Goal: Task Accomplishment & Management: Manage account settings

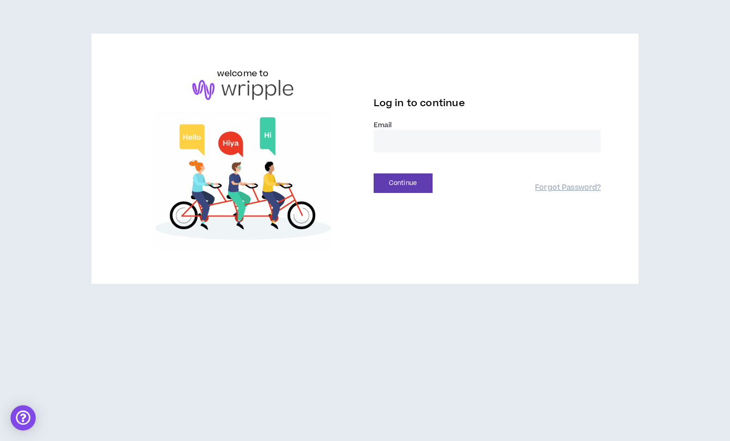
type input "**********"
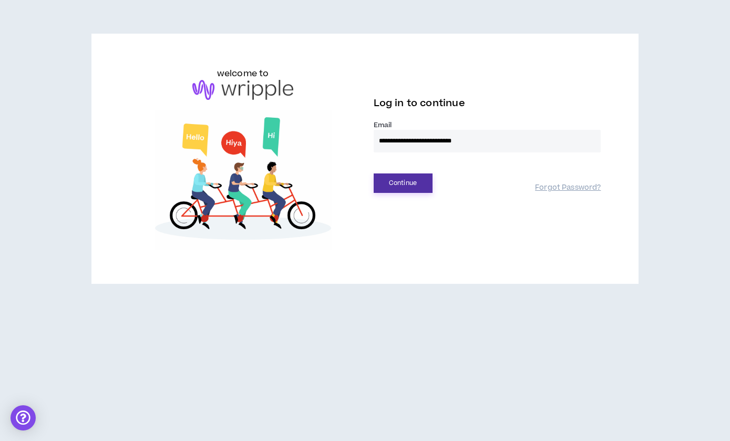
click at [412, 184] on button "Continue" at bounding box center [403, 183] width 59 height 19
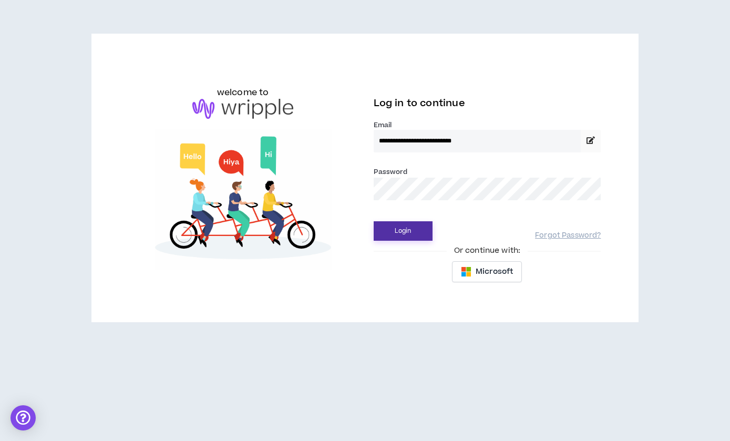
click at [400, 233] on button "Login" at bounding box center [403, 230] width 59 height 19
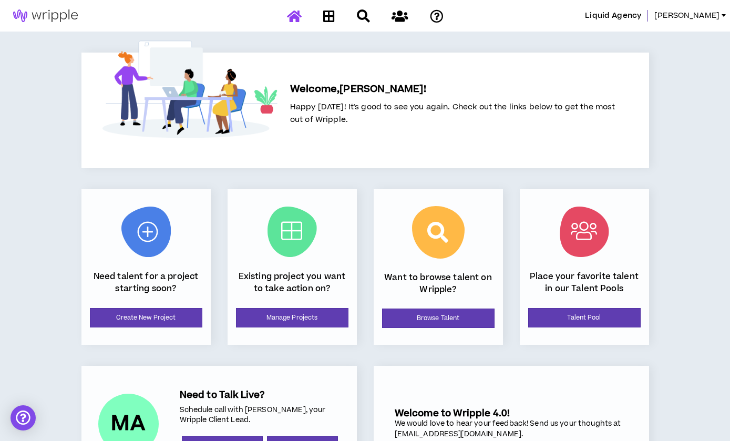
click at [289, 306] on div "Existing project you want to take action on? Manage Projects" at bounding box center [292, 267] width 129 height 156
click at [288, 309] on link "Manage Projects" at bounding box center [292, 317] width 113 height 19
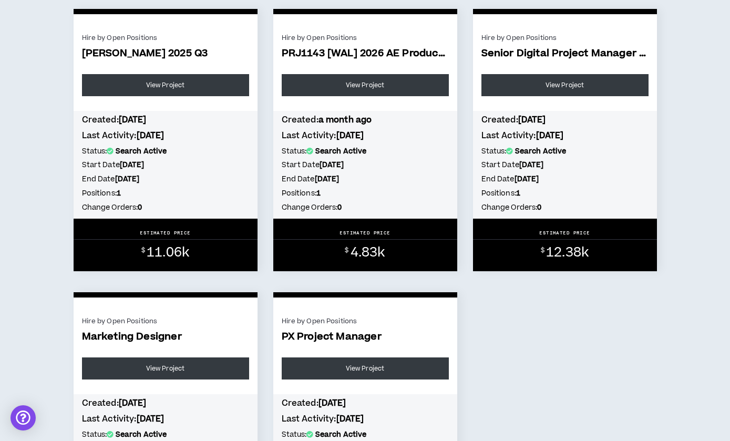
scroll to position [835, 0]
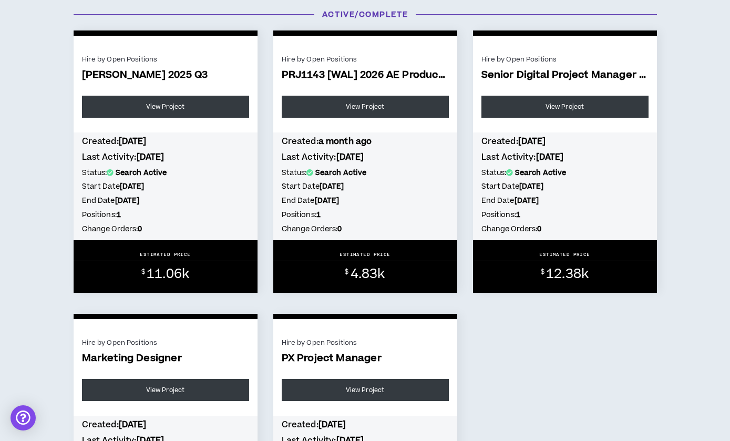
click at [139, 75] on span "[PERSON_NAME] 2025 Q3" at bounding box center [165, 75] width 167 height 12
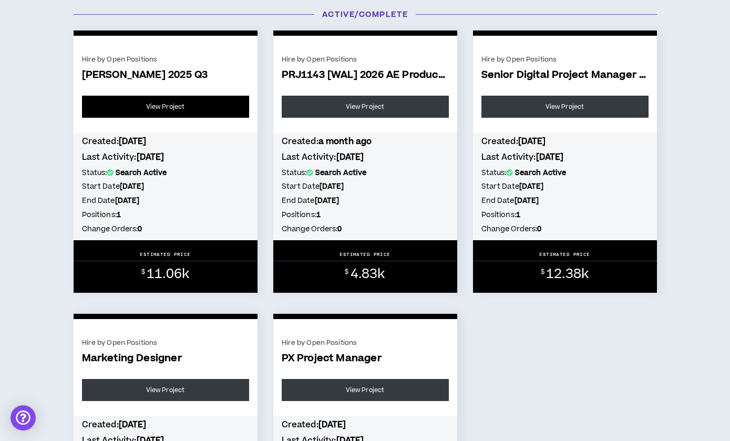
click at [144, 110] on link "View Project" at bounding box center [165, 107] width 167 height 22
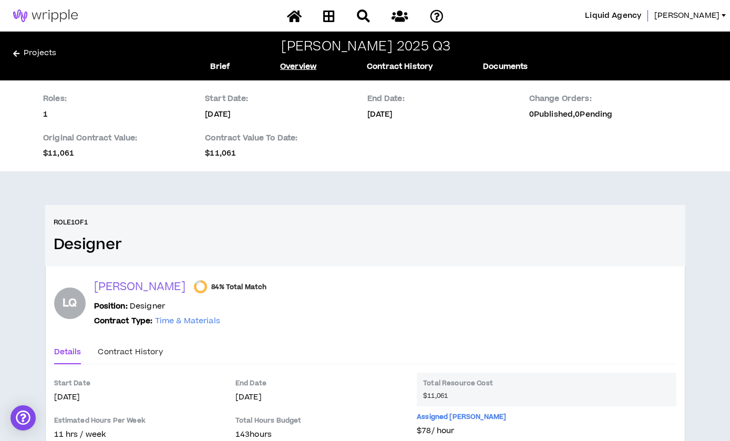
click at [22, 46] on div "Projects [PERSON_NAME] 2025 Q3 Brief Overview Contract History Documents" at bounding box center [365, 55] width 704 height 33
click at [15, 55] on icon at bounding box center [16, 53] width 6 height 7
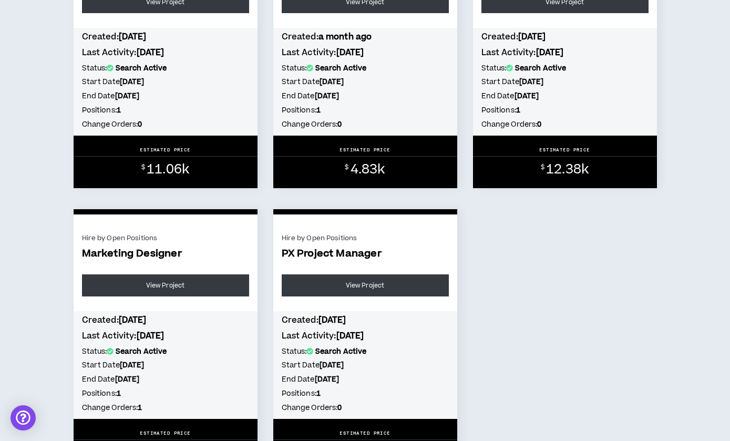
scroll to position [279, 0]
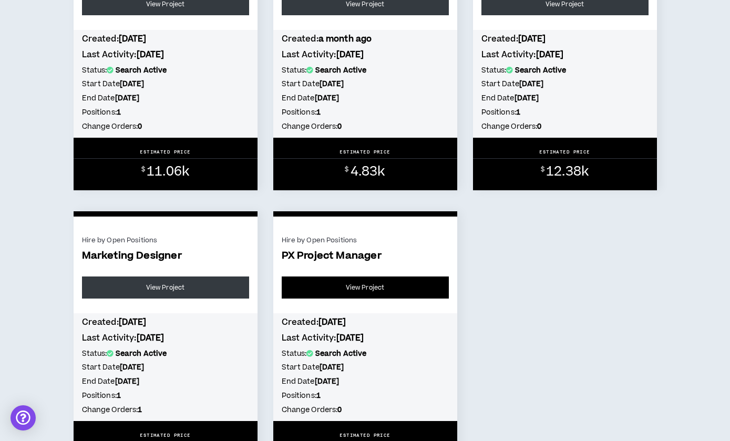
click at [342, 291] on link "View Project" at bounding box center [365, 288] width 167 height 22
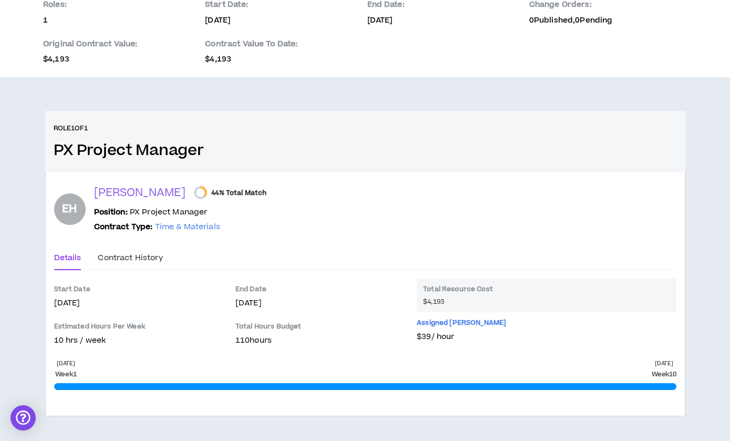
scroll to position [93, 0]
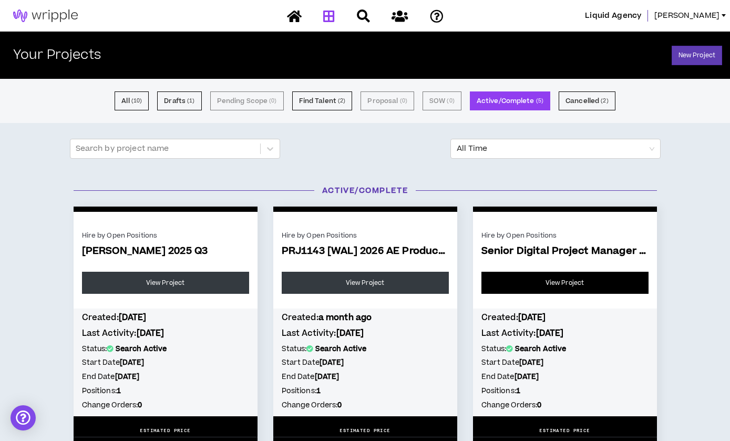
click at [539, 282] on link "View Project" at bounding box center [565, 283] width 167 height 22
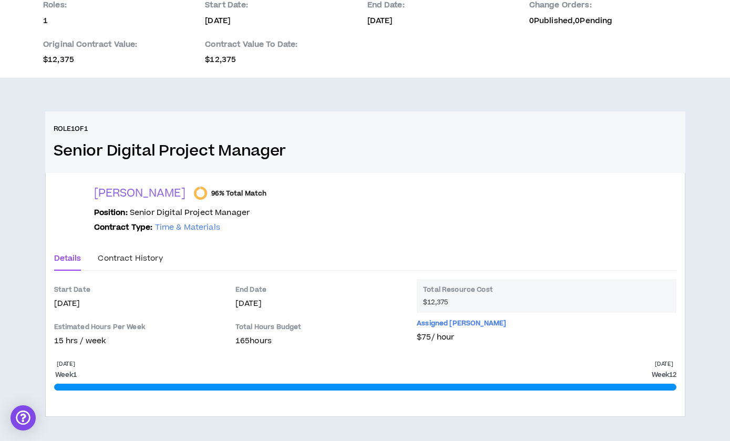
scroll to position [93, 0]
